Goal: Task Accomplishment & Management: Manage account settings

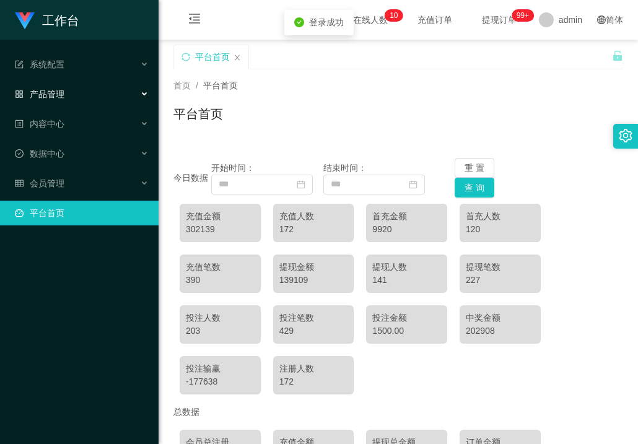
click at [61, 94] on span "产品管理" at bounding box center [40, 94] width 50 height 10
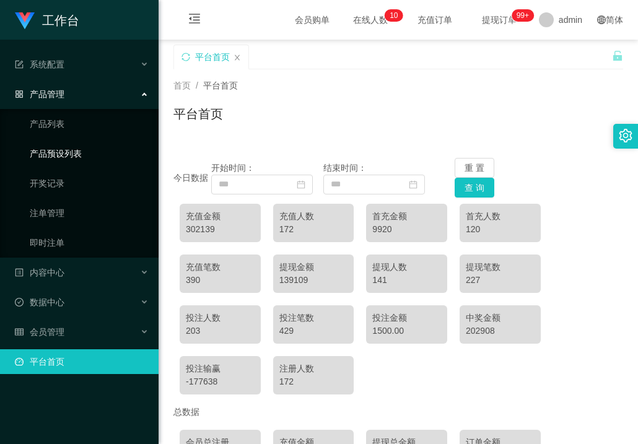
click at [68, 151] on link "产品预设列表" at bounding box center [89, 153] width 119 height 25
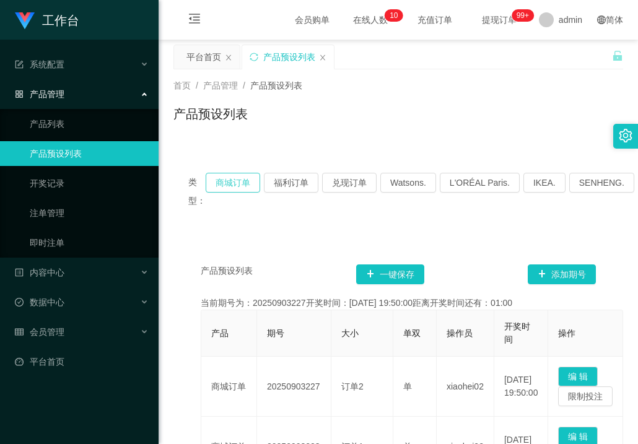
click at [231, 186] on button "商城订单" at bounding box center [233, 183] width 55 height 20
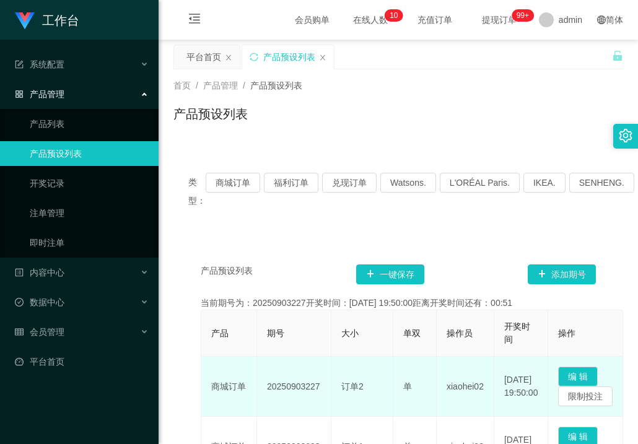
drag, startPoint x: 268, startPoint y: 388, endPoint x: 321, endPoint y: 391, distance: 53.3
click at [321, 391] on td "20250903227" at bounding box center [294, 387] width 74 height 60
copy td "20250903227"
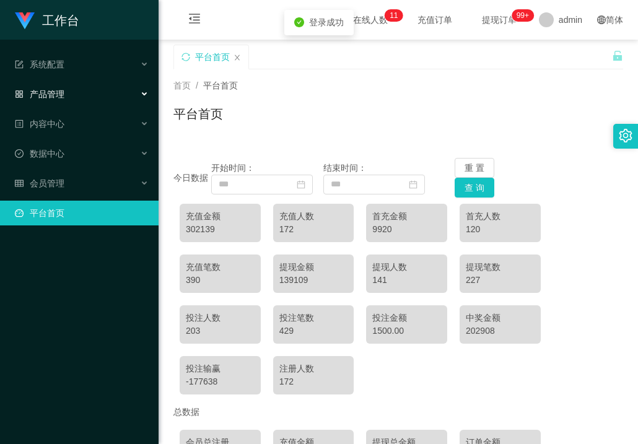
click at [46, 95] on span "产品管理" at bounding box center [40, 94] width 50 height 10
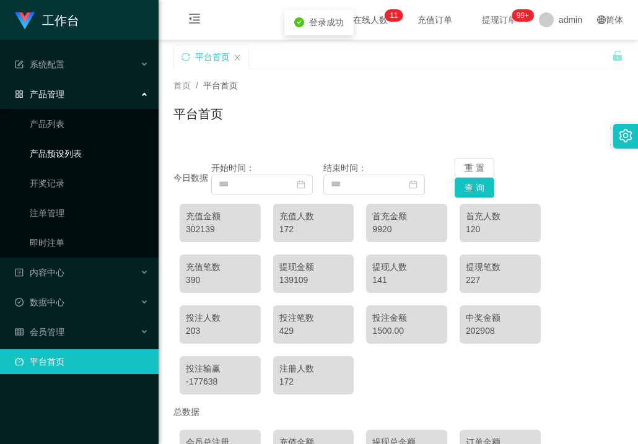
drag, startPoint x: 64, startPoint y: 149, endPoint x: 104, endPoint y: 156, distance: 40.2
click at [64, 149] on link "产品预设列表" at bounding box center [89, 153] width 119 height 25
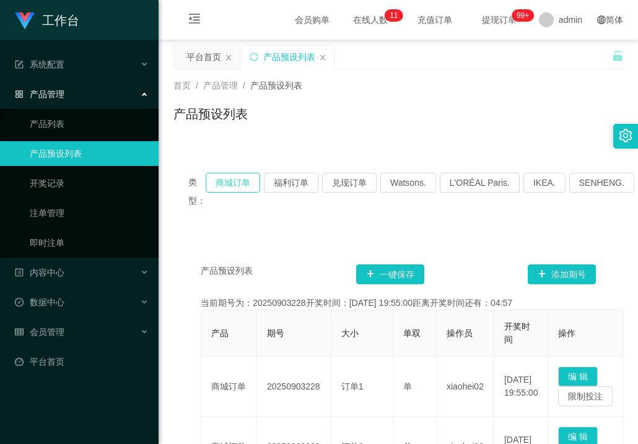
click at [237, 183] on button "商城订单" at bounding box center [233, 183] width 55 height 20
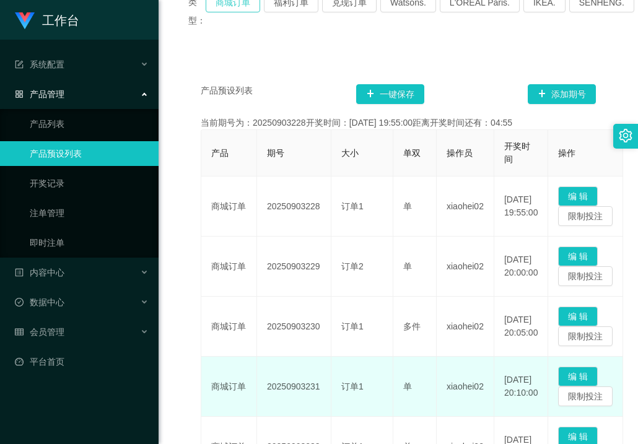
scroll to position [186, 0]
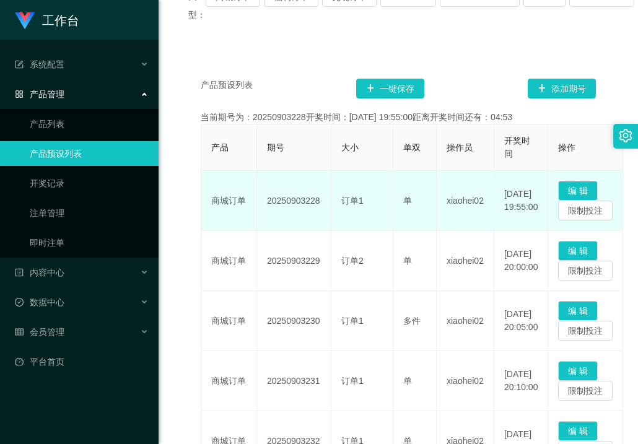
drag, startPoint x: 268, startPoint y: 204, endPoint x: 322, endPoint y: 204, distance: 54.5
click at [322, 204] on td "20250903228" at bounding box center [294, 201] width 74 height 60
copy td "20250903228"
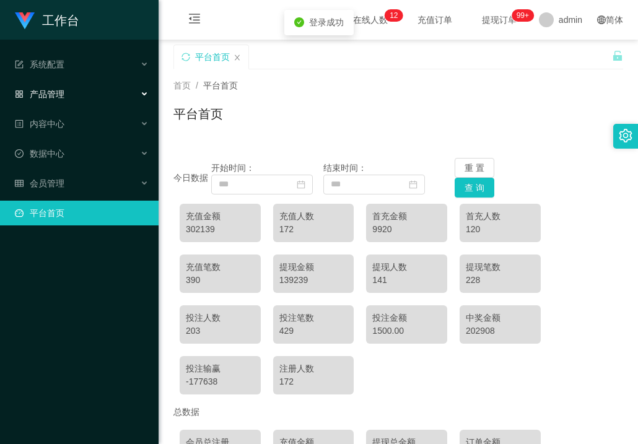
click at [47, 90] on span "产品管理" at bounding box center [40, 94] width 50 height 10
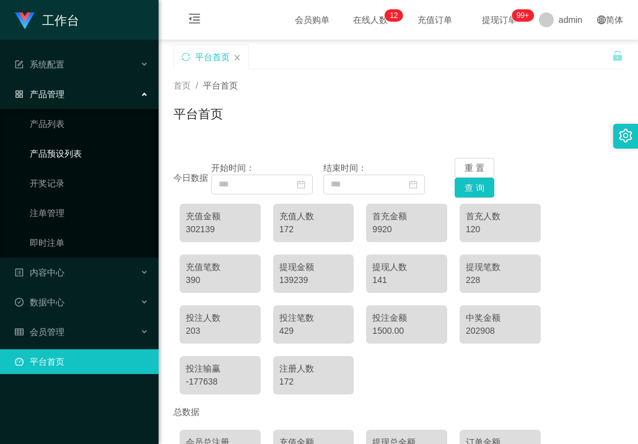
drag, startPoint x: 53, startPoint y: 147, endPoint x: 59, endPoint y: 149, distance: 6.7
click at [53, 147] on link "产品预设列表" at bounding box center [89, 153] width 119 height 25
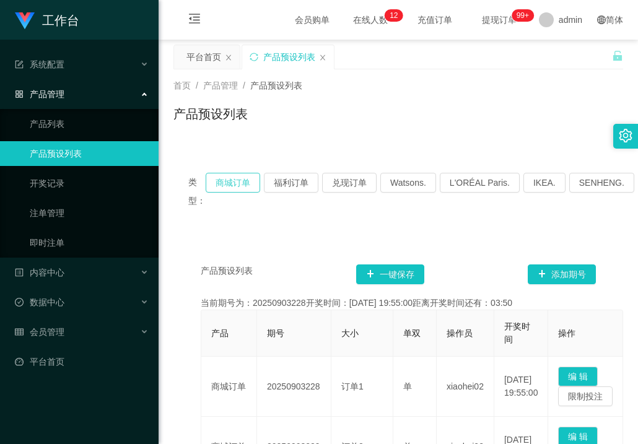
drag, startPoint x: 244, startPoint y: 179, endPoint x: 248, endPoint y: 191, distance: 12.9
click at [243, 179] on button "商城订单" at bounding box center [233, 183] width 55 height 20
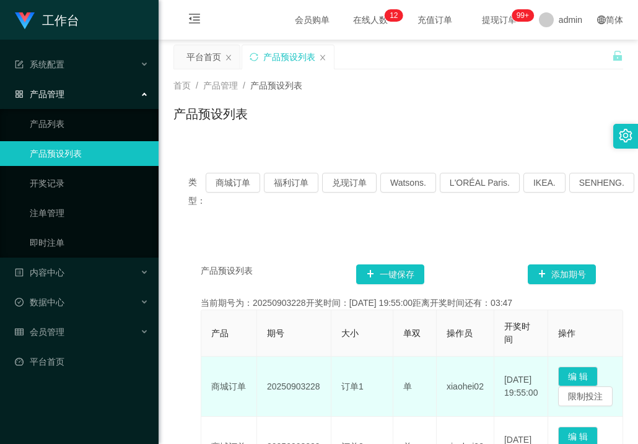
drag, startPoint x: 268, startPoint y: 386, endPoint x: 330, endPoint y: 388, distance: 62.0
click at [330, 388] on td "20250903228" at bounding box center [294, 387] width 74 height 60
copy td "20250903228"
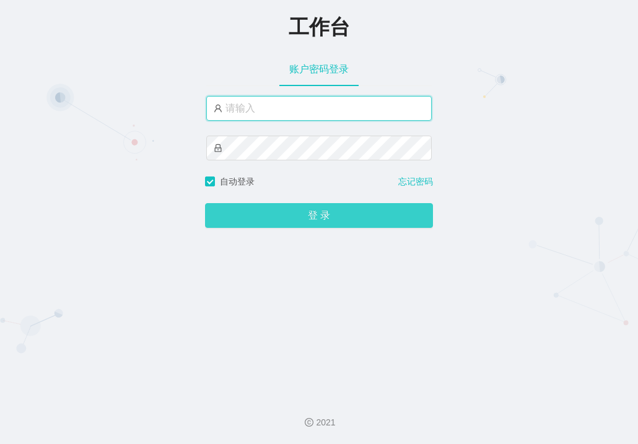
type input "admin"
click at [308, 218] on button "登 录" at bounding box center [319, 215] width 228 height 25
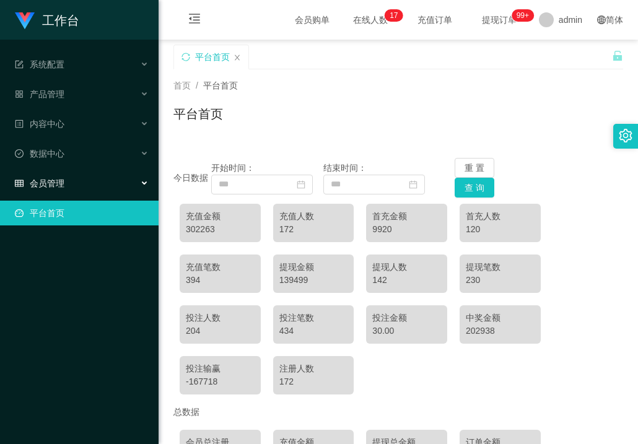
click at [66, 188] on div "会员管理" at bounding box center [79, 183] width 159 height 25
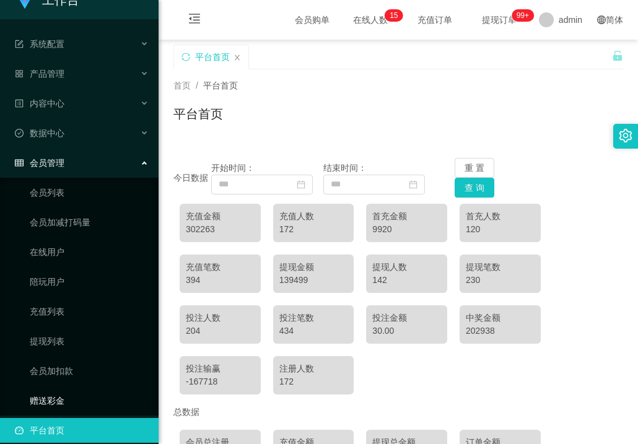
scroll to position [32, 0]
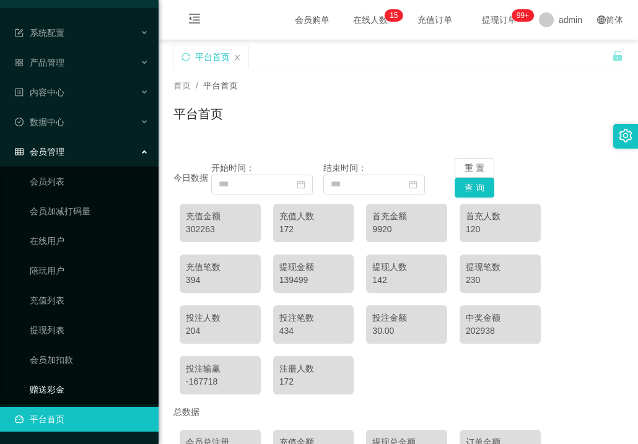
click at [71, 393] on link "赠送彩金" at bounding box center [89, 389] width 119 height 25
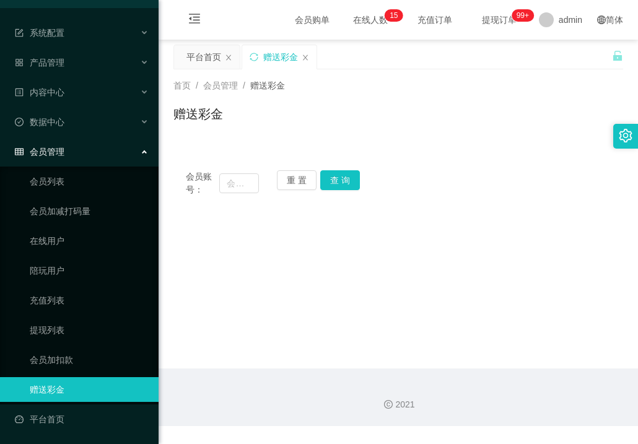
click at [259, 181] on div "会员账号： 重 置 查 询" at bounding box center [398, 183] width 450 height 26
click at [250, 184] on input "text" at bounding box center [238, 183] width 39 height 20
click at [238, 181] on input "text" at bounding box center [238, 183] width 39 height 20
type input "w"
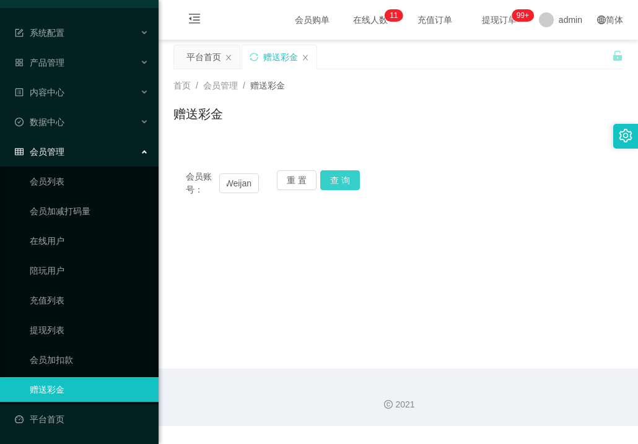
click at [334, 179] on button "查 询" at bounding box center [340, 180] width 40 height 20
click at [347, 186] on button "查 询" at bounding box center [340, 180] width 40 height 20
click at [258, 190] on div "会员账号： Weijan 重 置 查 询" at bounding box center [398, 183] width 450 height 26
click at [255, 189] on input "Weijan" at bounding box center [238, 183] width 39 height 20
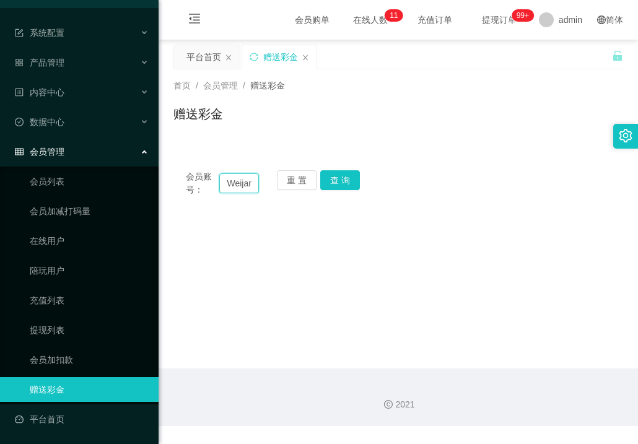
click at [255, 184] on input "Weijan" at bounding box center [238, 183] width 39 height 20
click at [333, 178] on button "查 询" at bounding box center [340, 180] width 40 height 20
drag, startPoint x: 238, startPoint y: 187, endPoint x: 261, endPoint y: 188, distance: 22.9
click at [238, 187] on input "Weijan" at bounding box center [238, 183] width 39 height 20
click at [237, 190] on input "Weijan" at bounding box center [238, 183] width 39 height 20
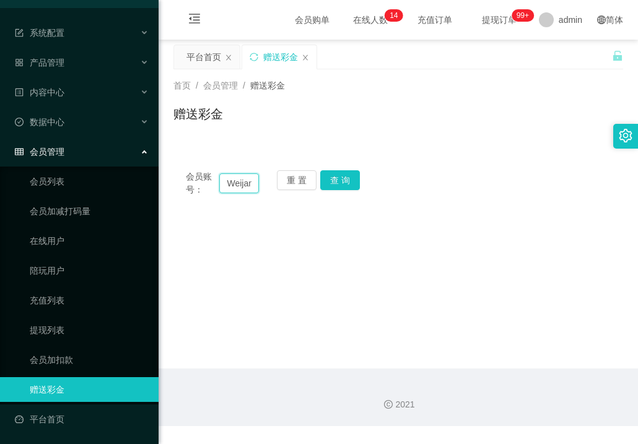
click at [248, 188] on input "Weijan" at bounding box center [238, 183] width 39 height 20
type input "Weijian"
click at [328, 177] on button "查 询" at bounding box center [340, 180] width 40 height 20
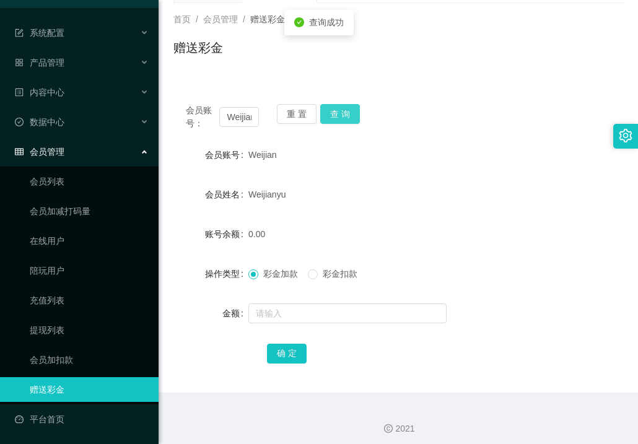
scroll to position [72, 0]
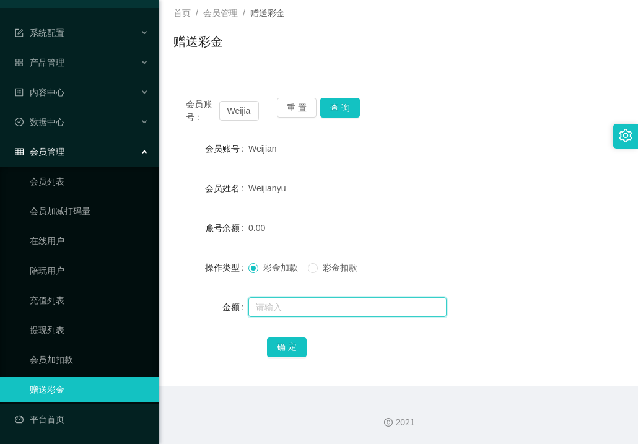
click at [302, 303] on input "text" at bounding box center [347, 307] width 198 height 20
type input "130"
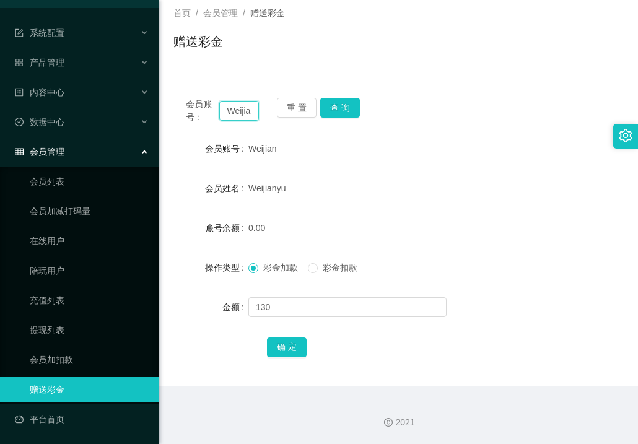
scroll to position [0, 0]
drag, startPoint x: 253, startPoint y: 113, endPoint x: 204, endPoint y: 109, distance: 49.7
click at [204, 109] on div "会员账号： Weijian" at bounding box center [222, 111] width 73 height 26
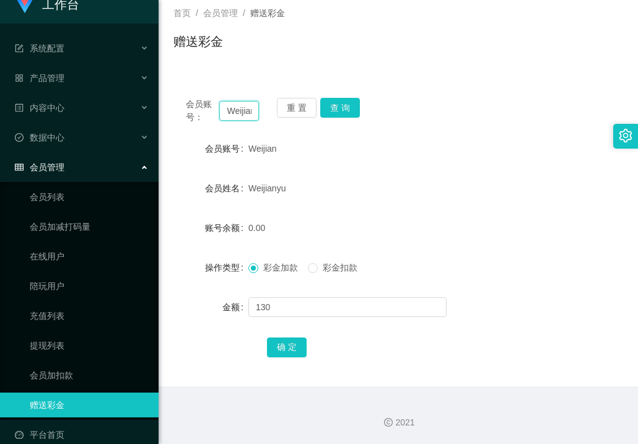
scroll to position [32, 0]
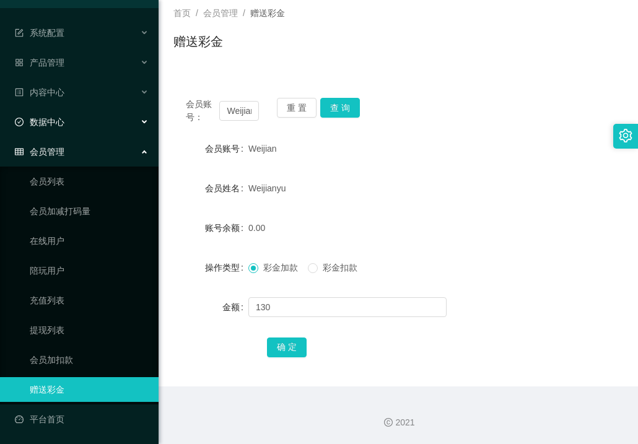
click at [69, 126] on div "数据中心" at bounding box center [79, 122] width 159 height 25
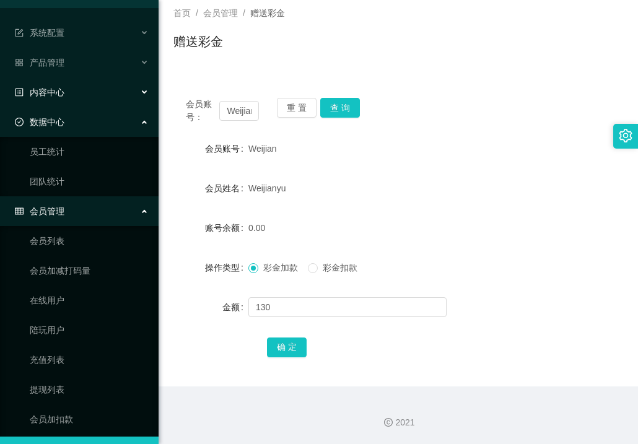
click at [88, 95] on div "内容中心" at bounding box center [79, 92] width 159 height 25
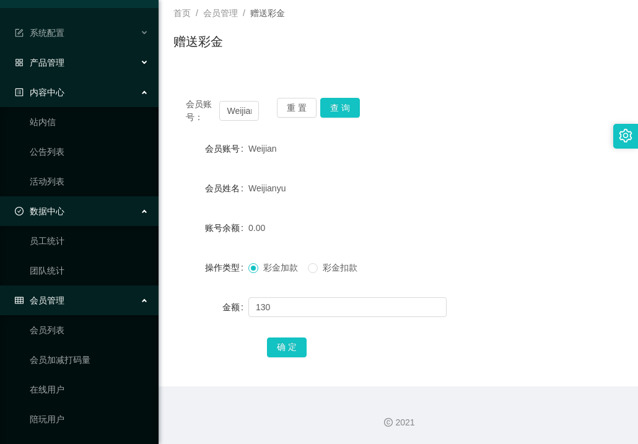
click at [94, 65] on div "产品管理" at bounding box center [79, 62] width 159 height 25
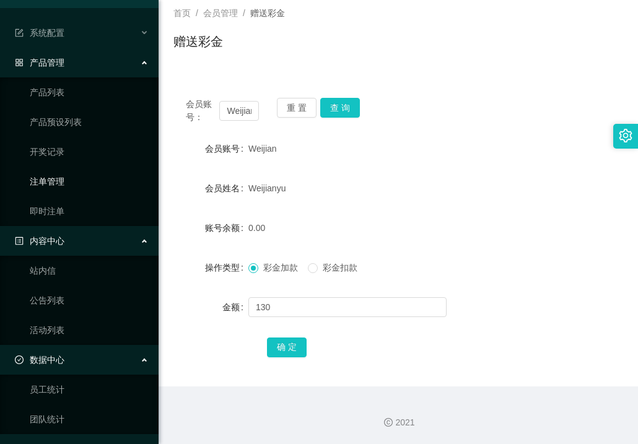
click at [69, 181] on link "注单管理" at bounding box center [89, 181] width 119 height 25
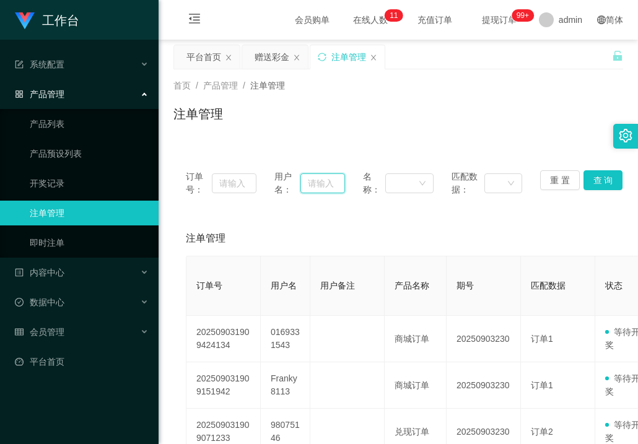
click at [315, 183] on input "text" at bounding box center [322, 183] width 45 height 20
paste input "Weijian"
type input "Weijian"
click at [596, 185] on button "查 询" at bounding box center [603, 180] width 40 height 20
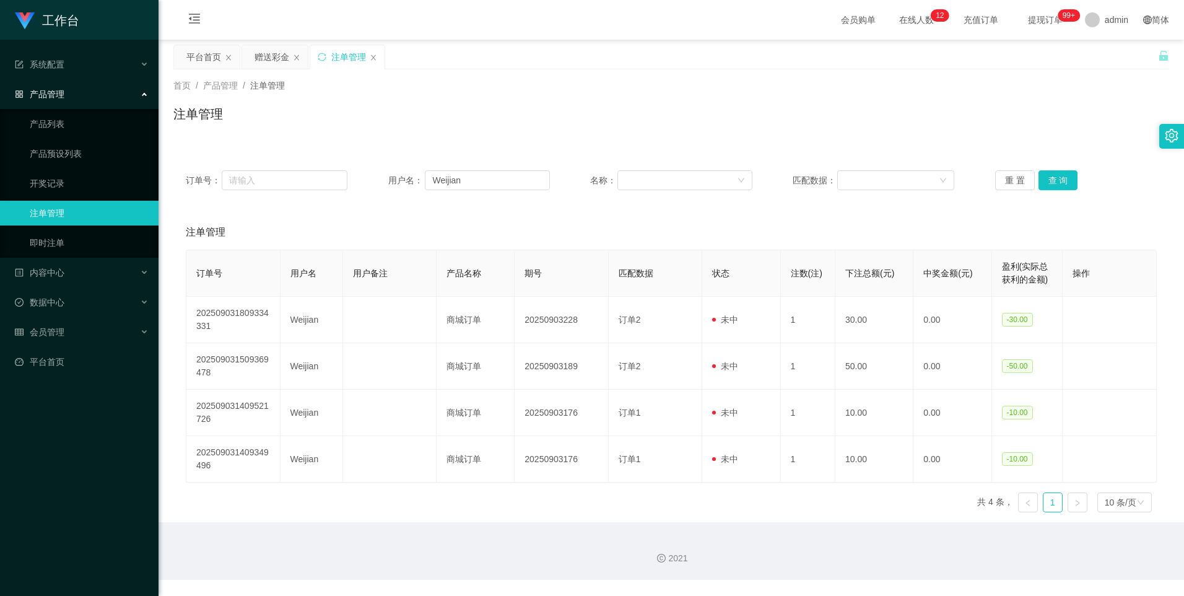
click at [273, 56] on div "赠送彩金" at bounding box center [272, 57] width 35 height 24
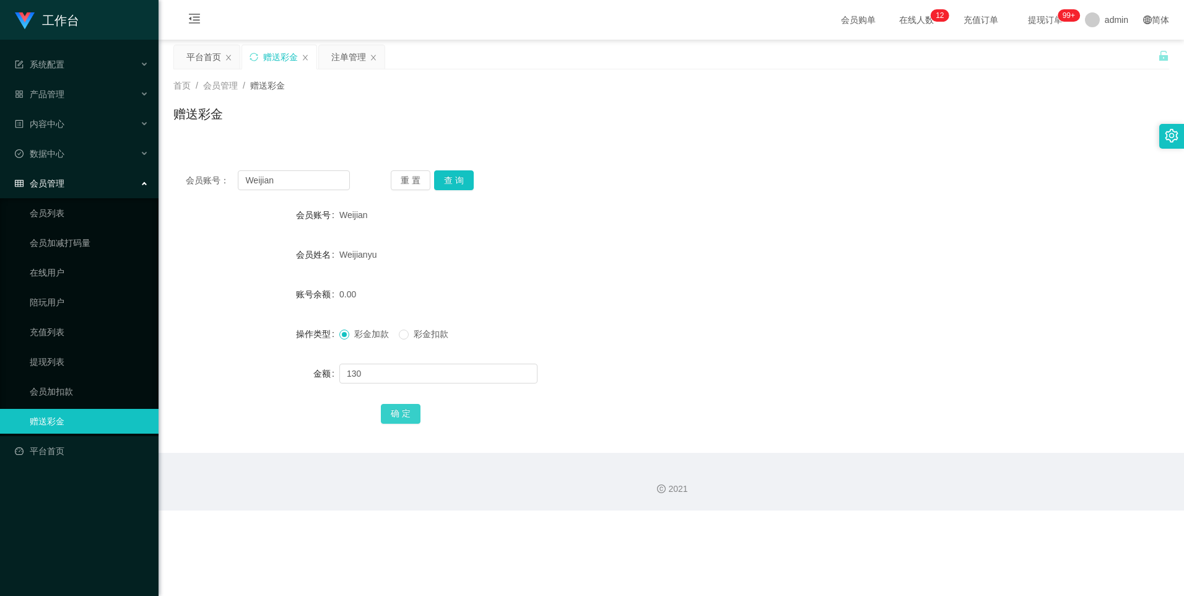
click at [406, 411] on button "确 定" at bounding box center [401, 414] width 40 height 20
click at [353, 62] on div "注单管理" at bounding box center [348, 57] width 35 height 24
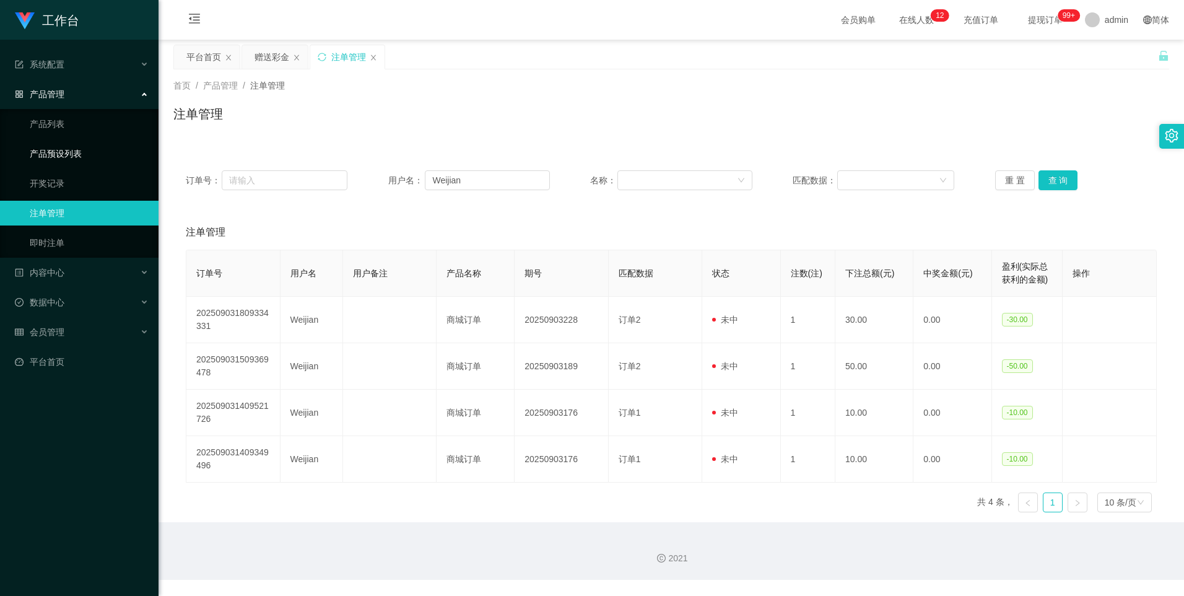
click at [61, 157] on link "产品预设列表" at bounding box center [89, 153] width 119 height 25
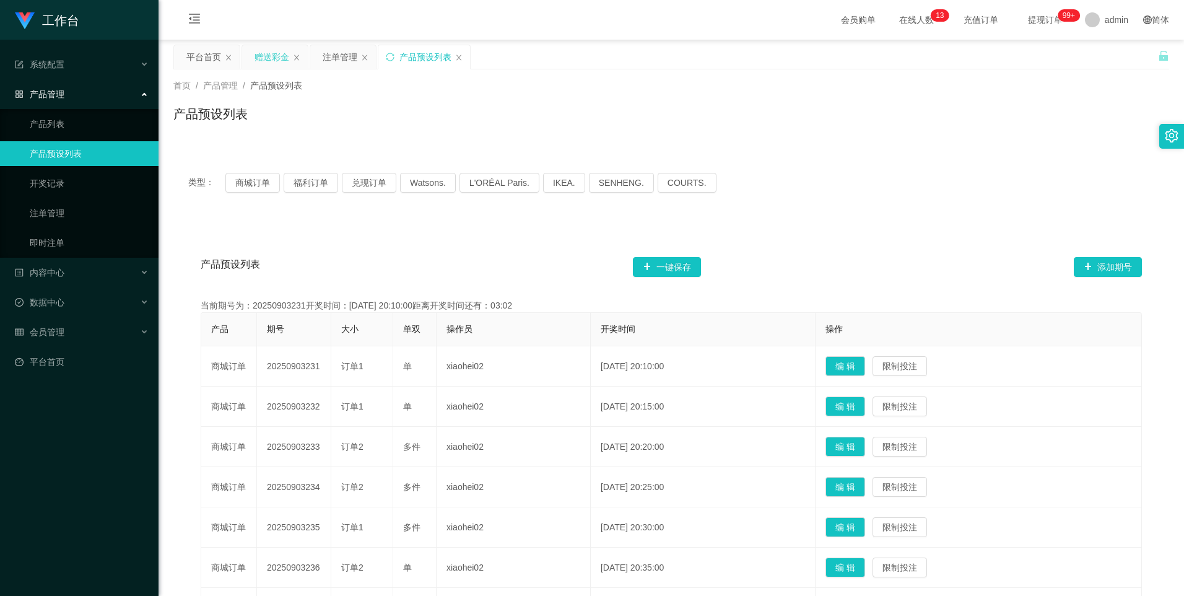
click at [264, 57] on div "赠送彩金" at bounding box center [272, 57] width 35 height 24
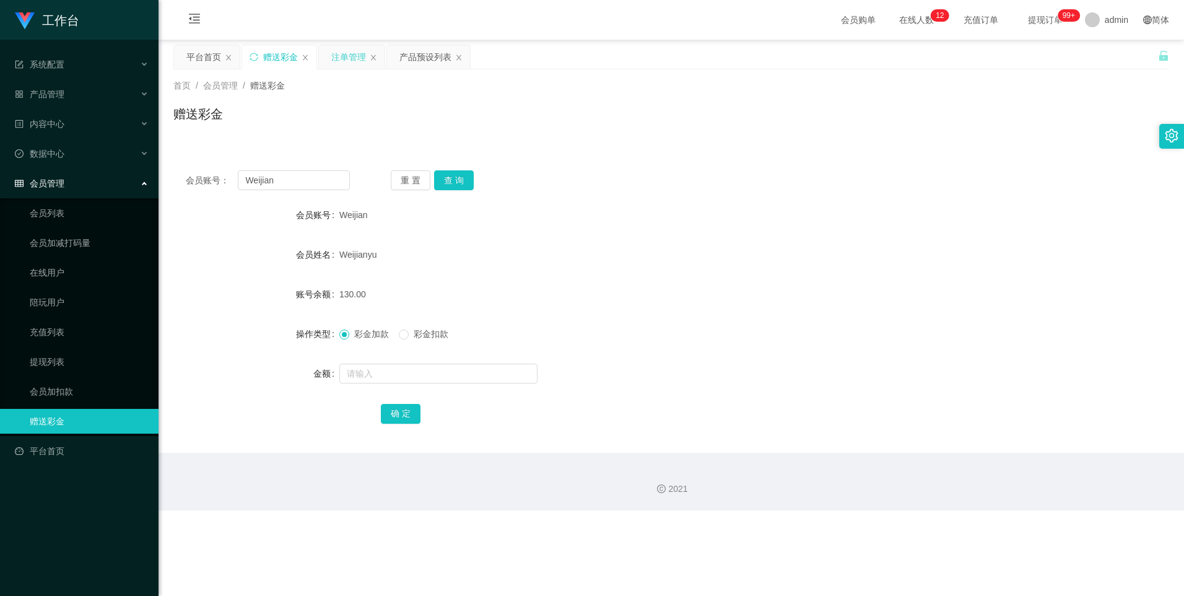
click at [339, 66] on div "注单管理" at bounding box center [348, 57] width 35 height 24
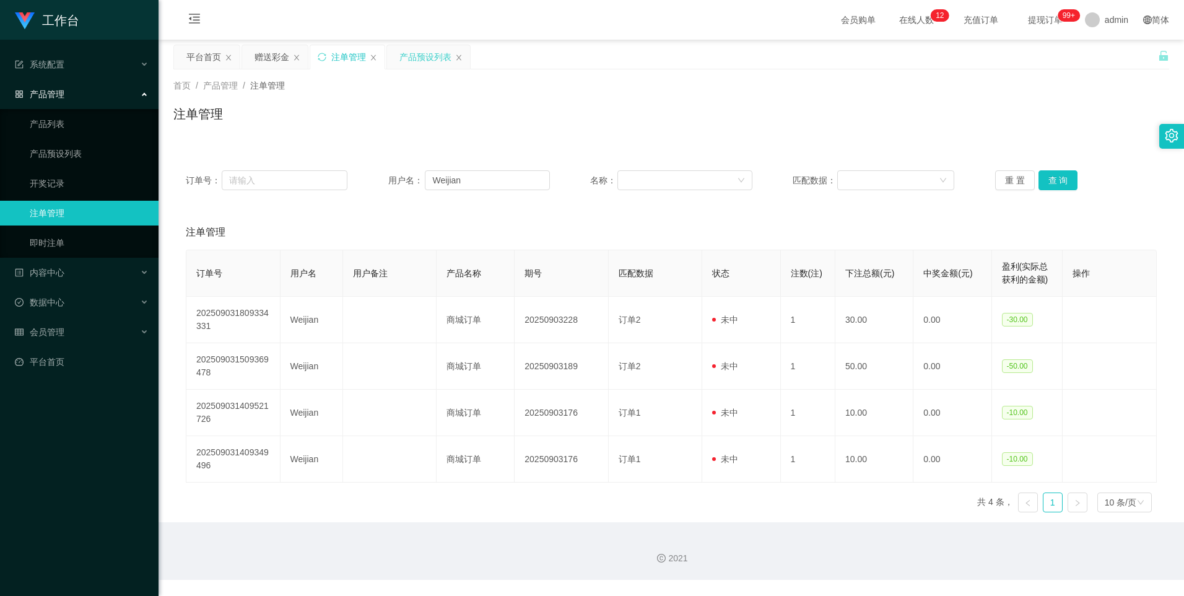
click at [413, 58] on div "产品预设列表" at bounding box center [426, 57] width 52 height 24
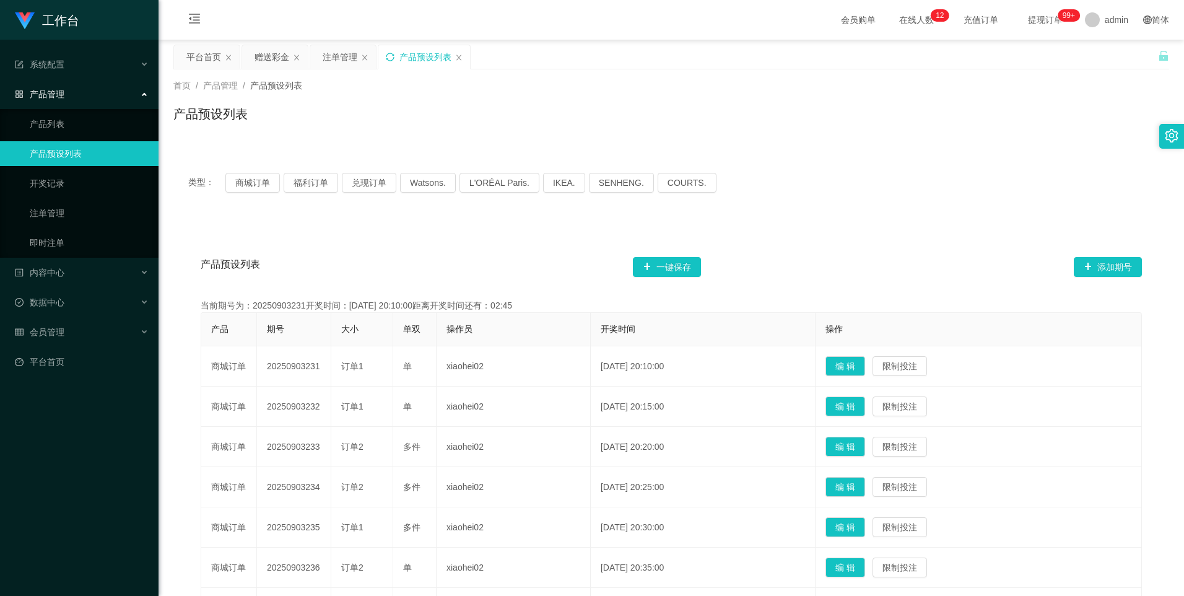
click at [391, 57] on icon "图标: sync" at bounding box center [390, 57] width 9 height 9
click at [59, 130] on link "产品列表" at bounding box center [89, 123] width 119 height 25
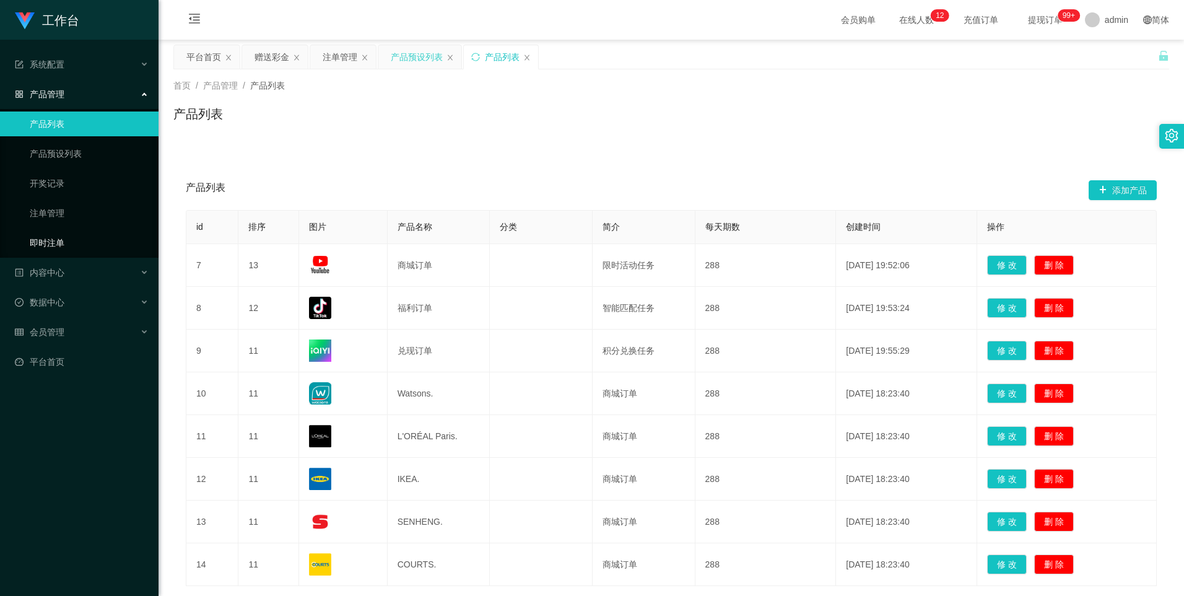
click at [61, 250] on link "即时注单" at bounding box center [89, 242] width 119 height 25
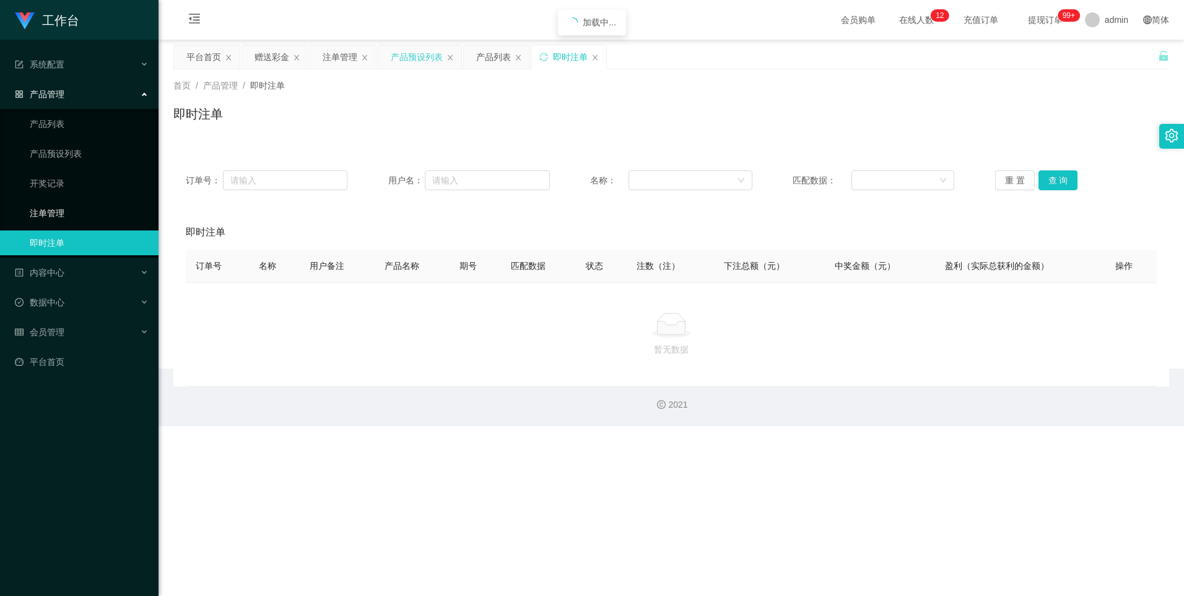
click at [63, 216] on link "注单管理" at bounding box center [89, 213] width 119 height 25
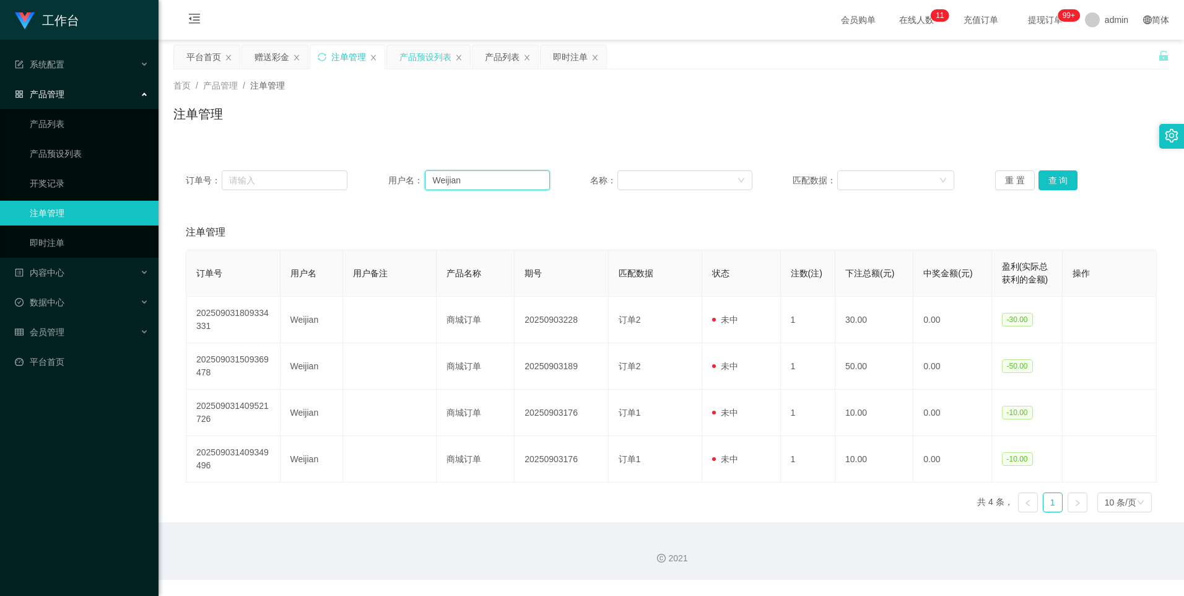
click at [469, 173] on input "Weijian" at bounding box center [487, 180] width 125 height 20
click at [469, 174] on input "Weijian" at bounding box center [487, 180] width 125 height 20
click at [77, 331] on div "会员管理" at bounding box center [79, 332] width 159 height 25
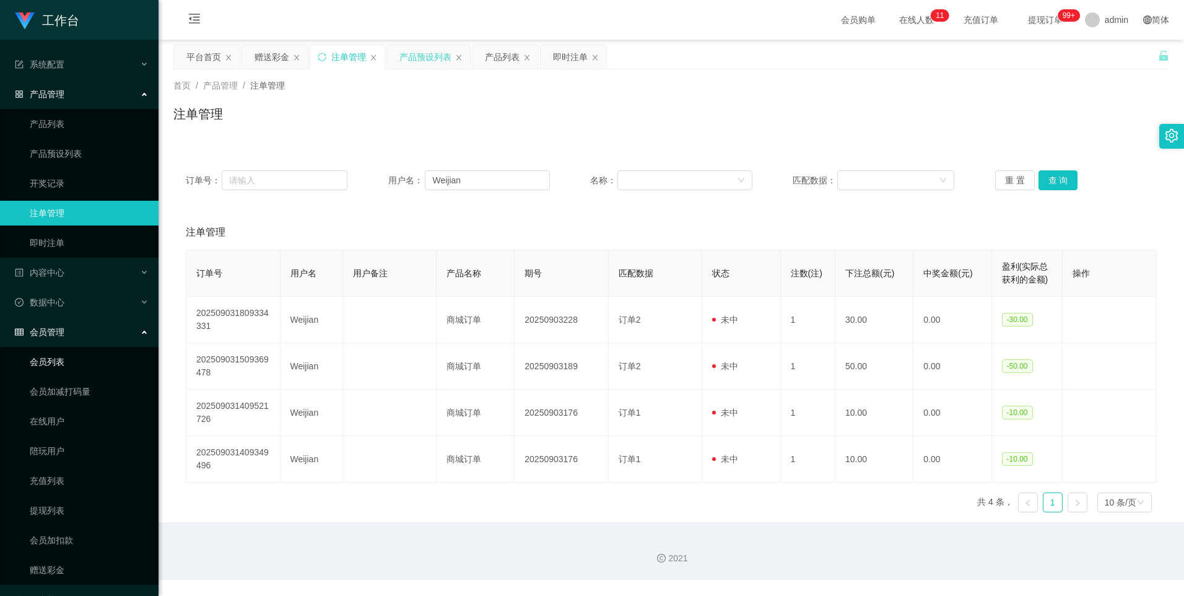
click at [71, 362] on link "会员列表" at bounding box center [89, 361] width 119 height 25
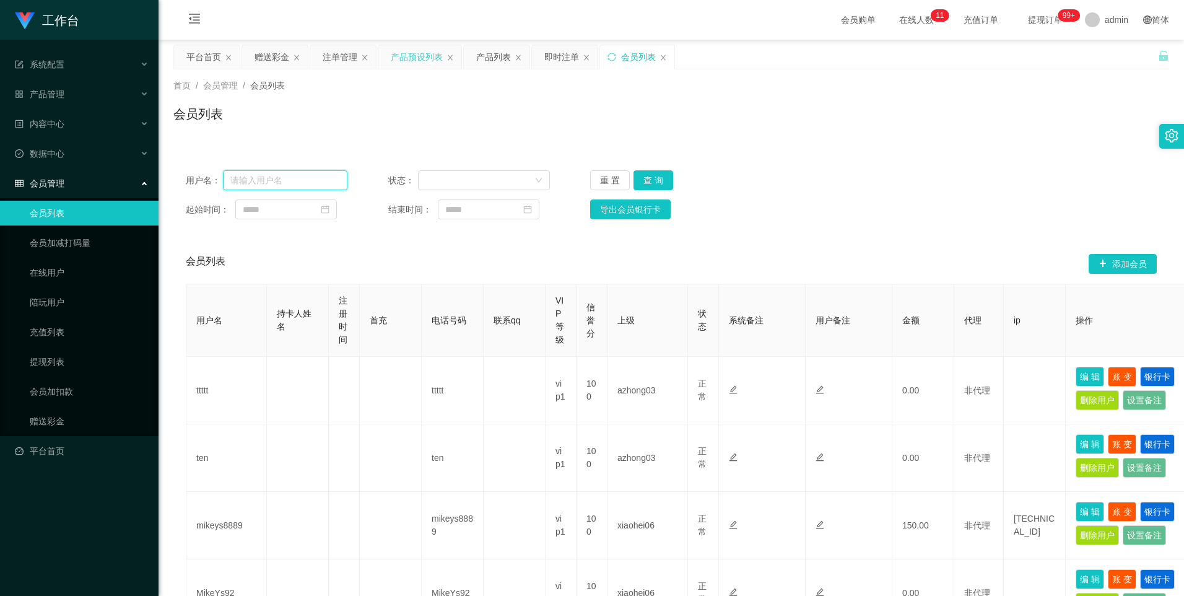
click at [276, 183] on input "text" at bounding box center [285, 180] width 125 height 20
paste input "Weijian"
type input "Weijian"
click at [637, 173] on button "查 询" at bounding box center [654, 180] width 40 height 20
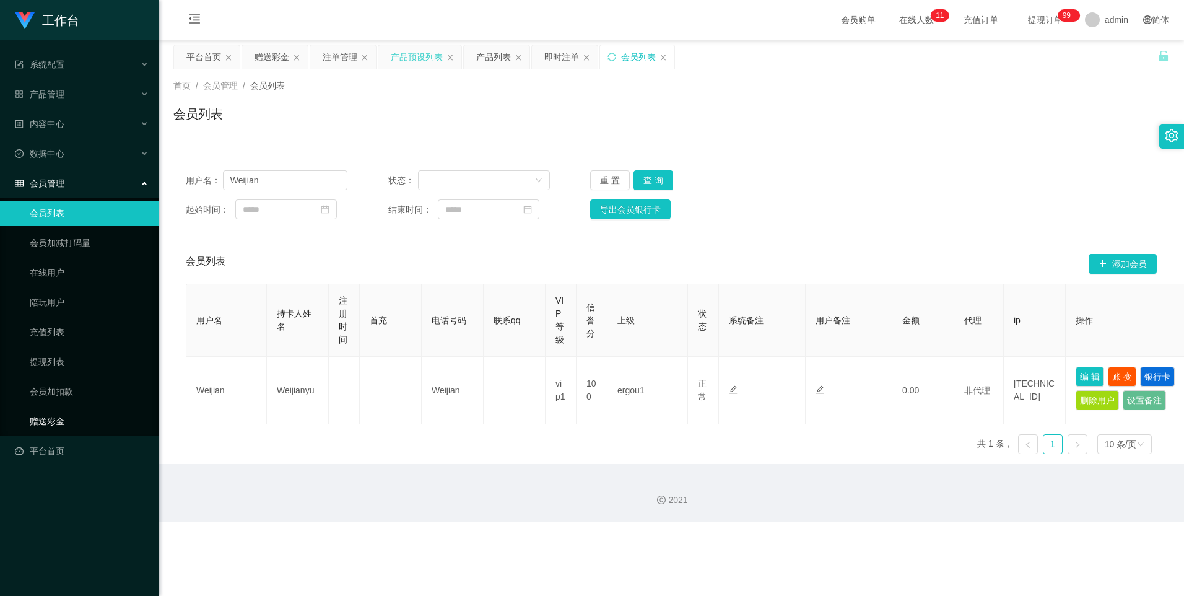
click at [82, 428] on link "赠送彩金" at bounding box center [89, 421] width 119 height 25
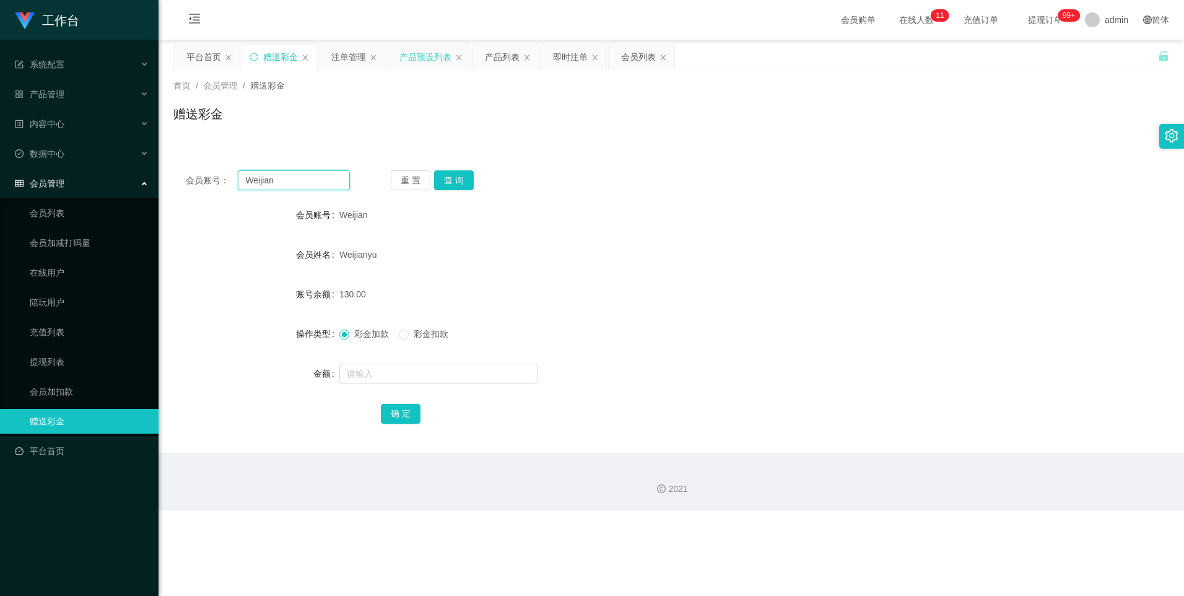
click at [307, 182] on input "Weijian" at bounding box center [293, 180] width 111 height 20
click at [460, 180] on button "查 询" at bounding box center [454, 180] width 40 height 20
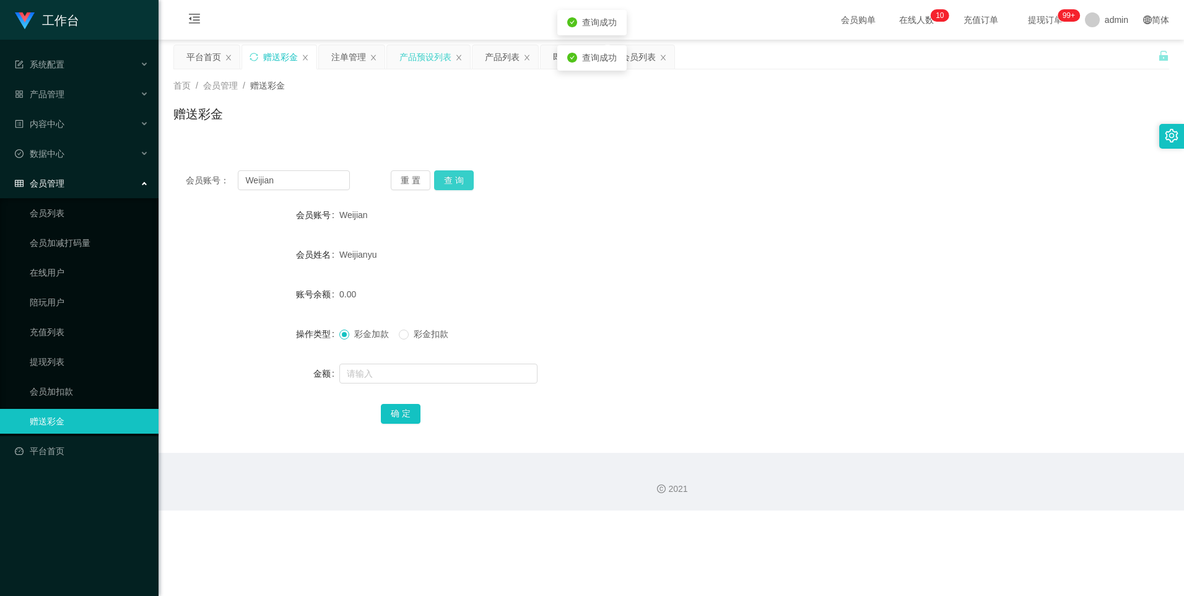
click at [460, 180] on button "查 询" at bounding box center [454, 180] width 40 height 20
click at [77, 376] on ul "会员列表 会员加减打码量 在线用户 陪玩用户 充值列表 提现列表 会员加扣款 赠送彩金" at bounding box center [79, 317] width 159 height 238
click at [93, 361] on link "提现列表" at bounding box center [89, 361] width 119 height 25
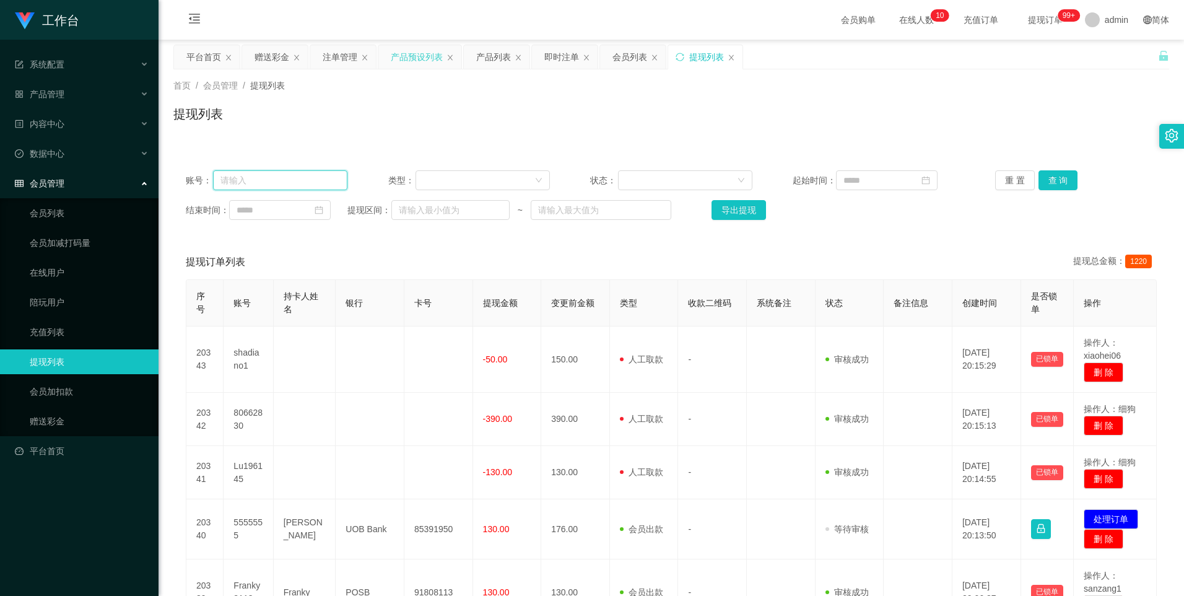
click at [302, 180] on input "text" at bounding box center [280, 180] width 134 height 20
paste input "Weijian"
type input "Weijian"
click at [637, 178] on button "查 询" at bounding box center [1059, 180] width 40 height 20
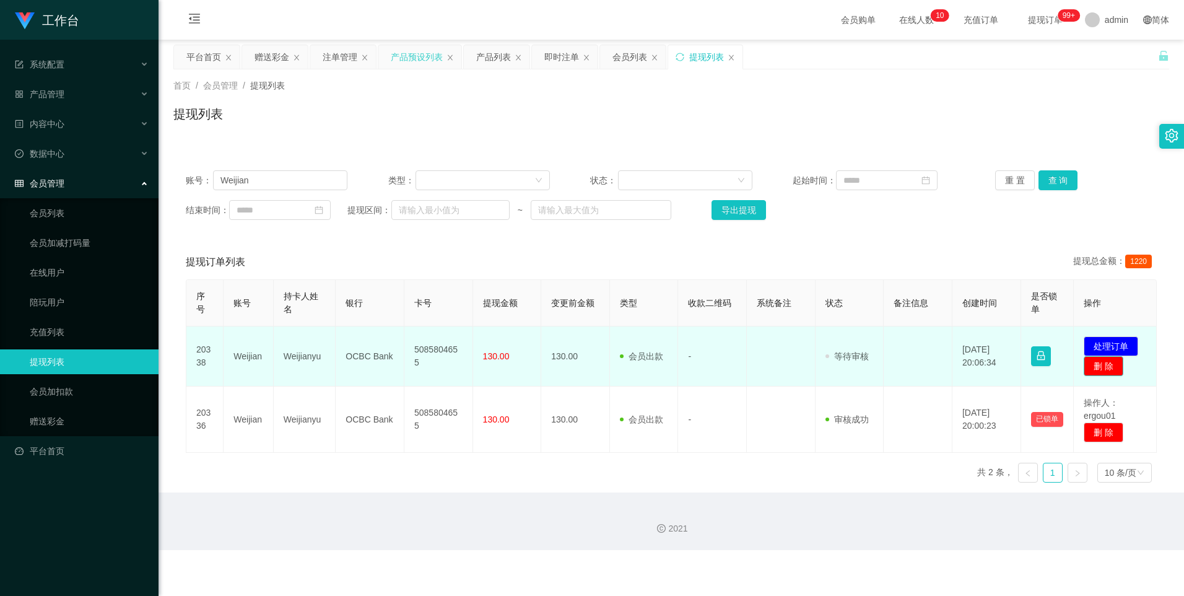
click at [637, 364] on button "删 除" at bounding box center [1104, 366] width 40 height 20
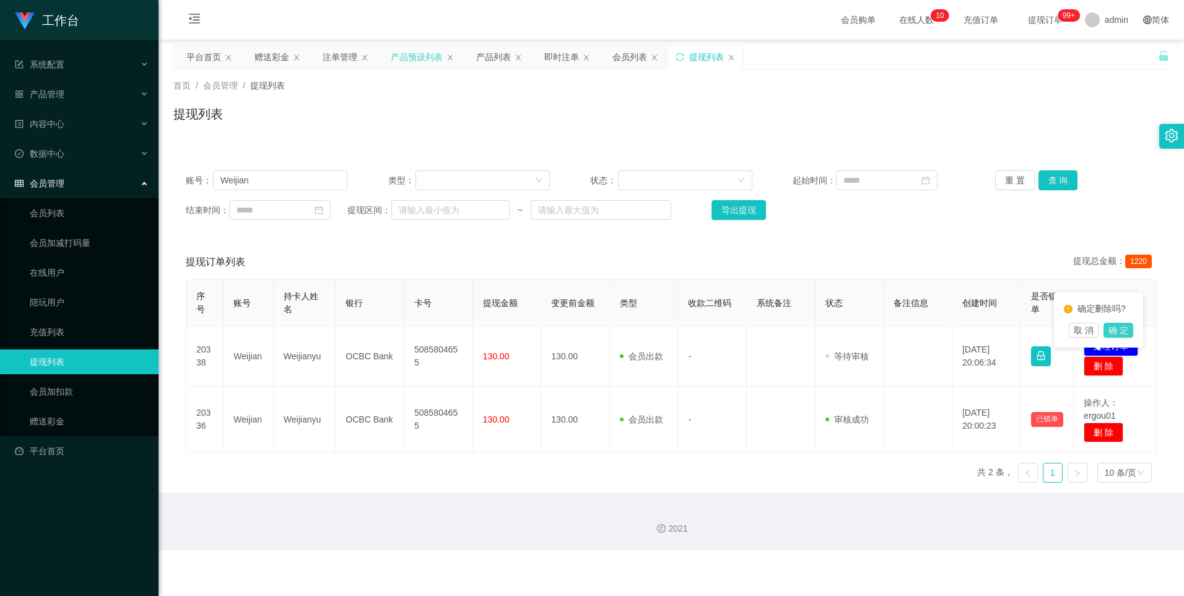
click at [637, 333] on button "确 定" at bounding box center [1119, 330] width 30 height 15
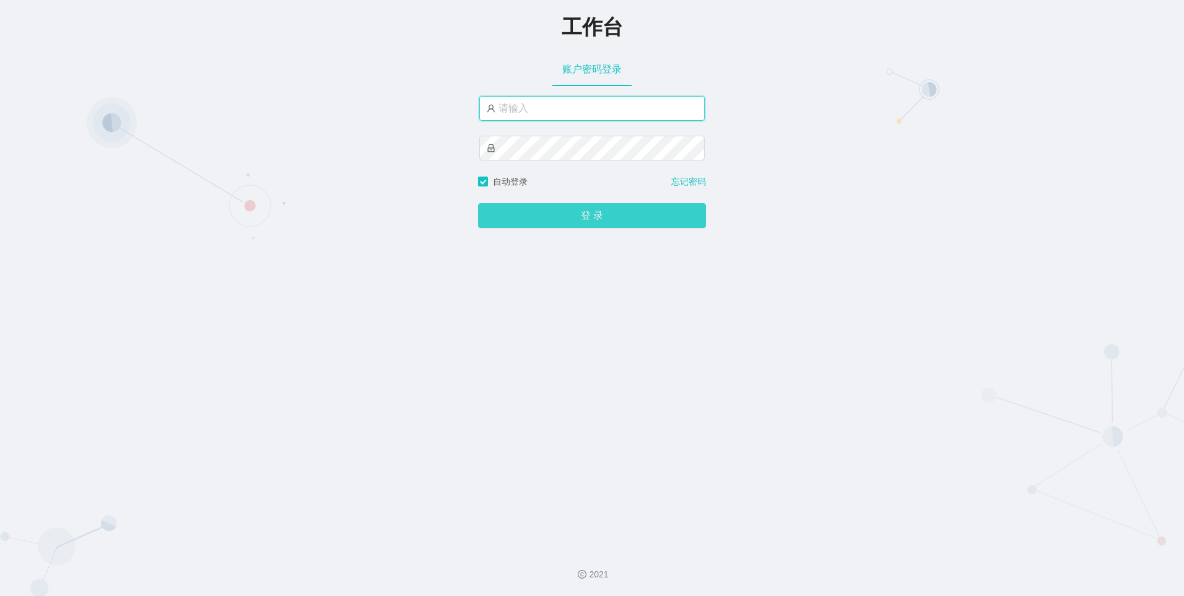
type input "admin"
click at [613, 214] on button "登 录" at bounding box center [592, 215] width 228 height 25
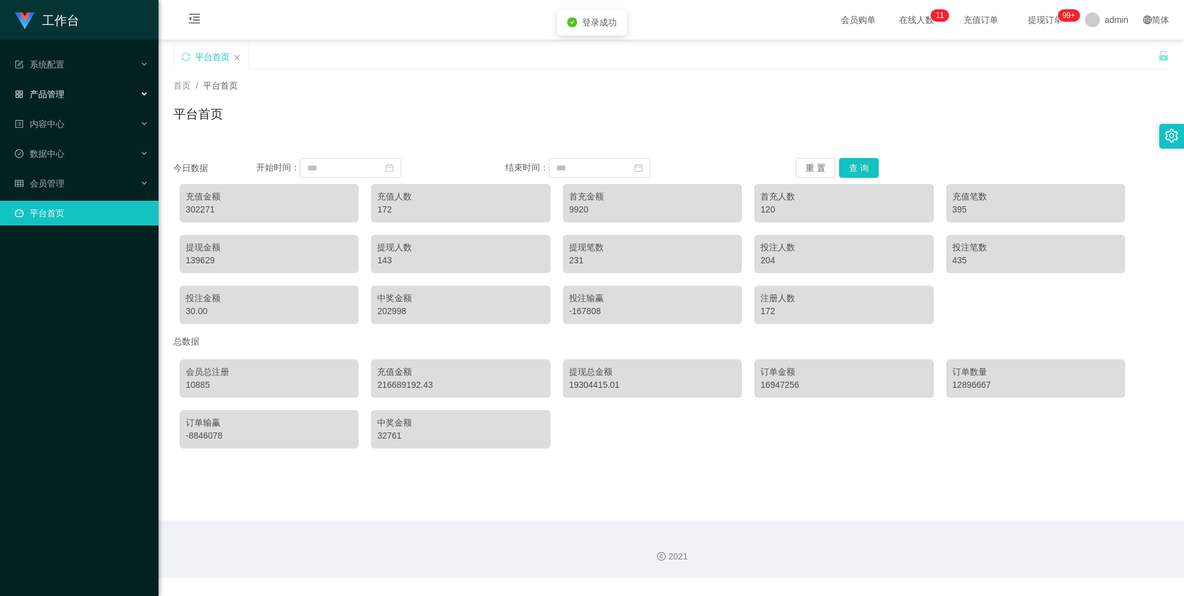
click at [41, 96] on span "产品管理" at bounding box center [40, 94] width 50 height 10
